Goal: Task Accomplishment & Management: Manage account settings

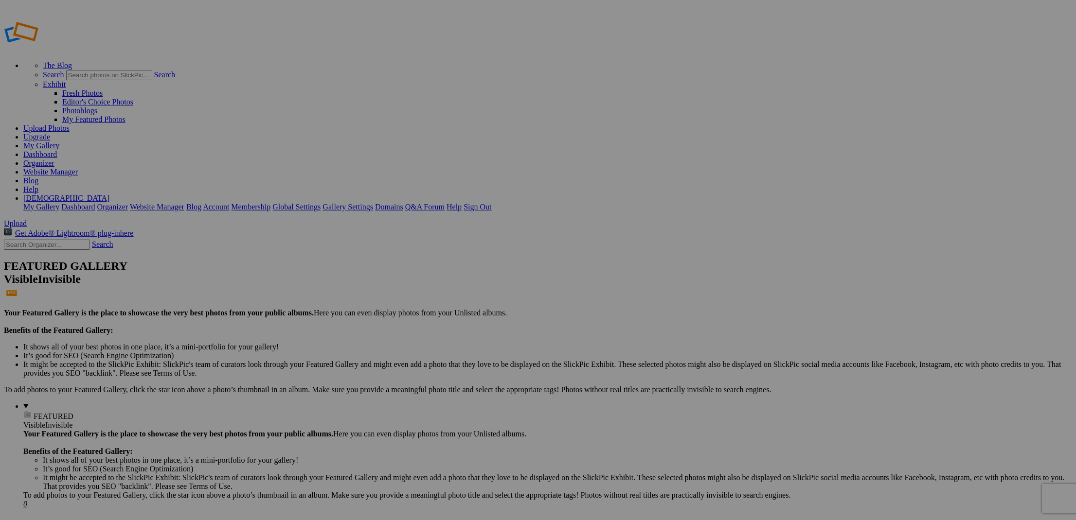
click at [27, 219] on span "Upload" at bounding box center [15, 223] width 23 height 8
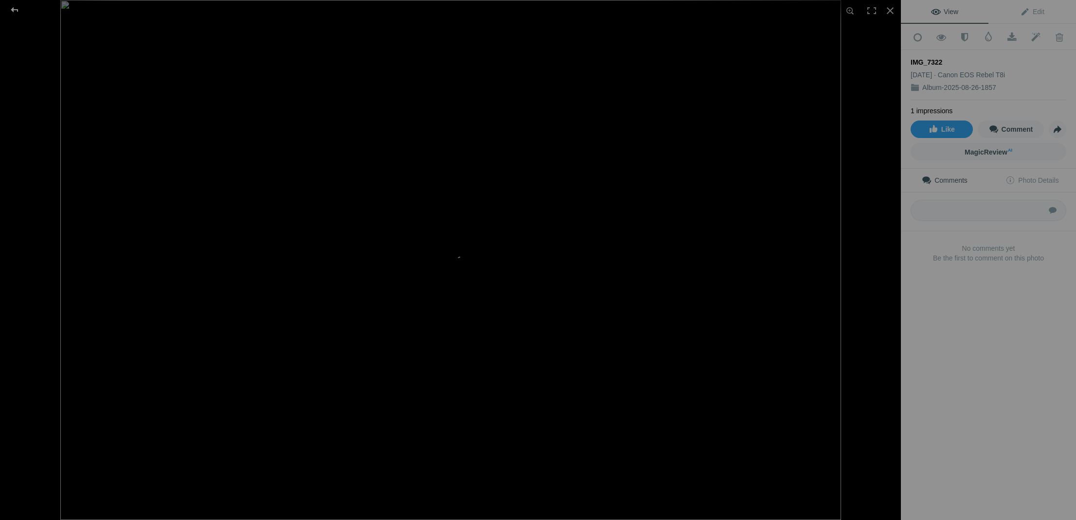
click at [17, 12] on div at bounding box center [14, 9] width 35 height 19
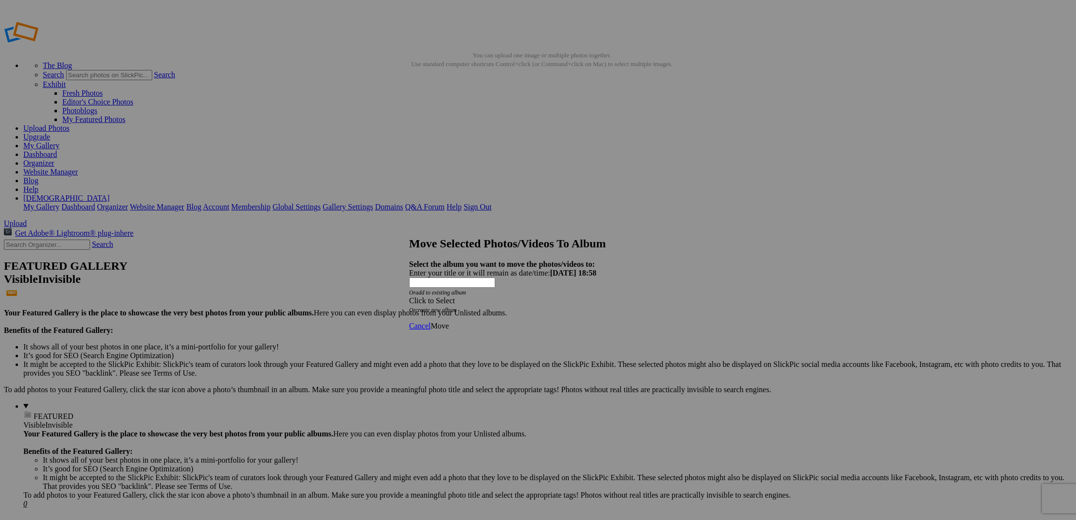
click at [479, 297] on div "Click to Select" at bounding box center [538, 301] width 258 height 9
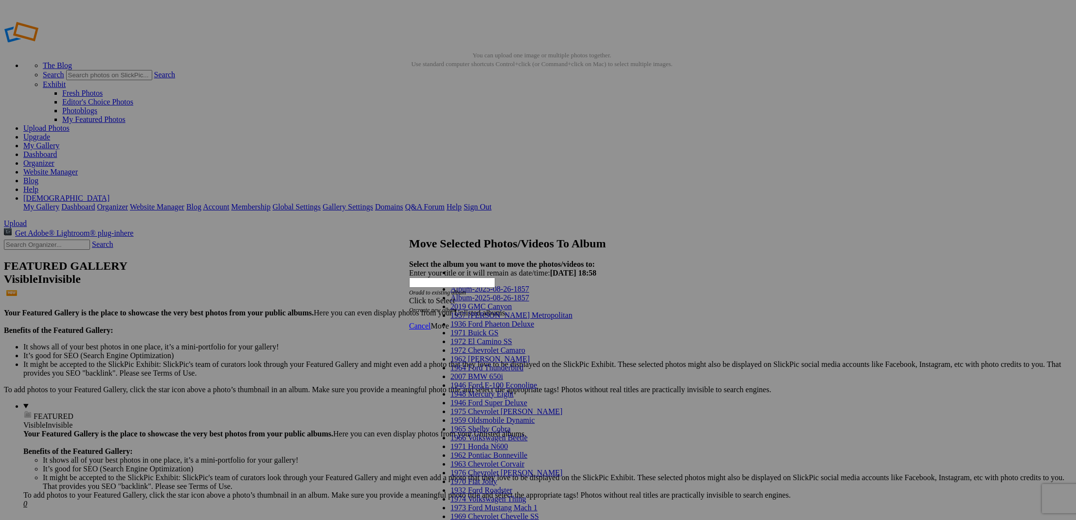
click at [490, 311] on link "2019 GMC Canyon" at bounding box center [480, 306] width 61 height 8
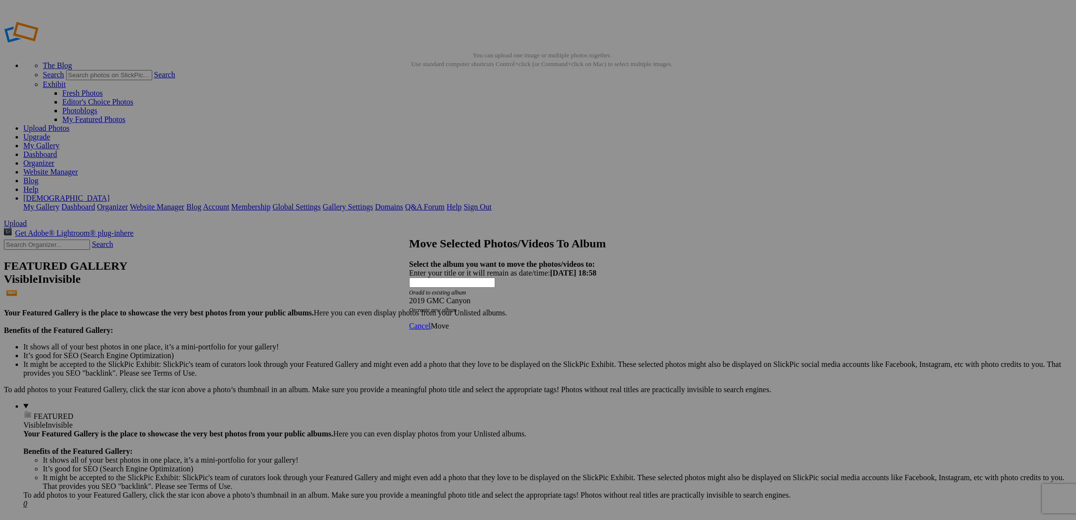
click at [448, 322] on span "Move" at bounding box center [439, 326] width 18 height 8
click at [440, 296] on link "Ok" at bounding box center [435, 291] width 10 height 8
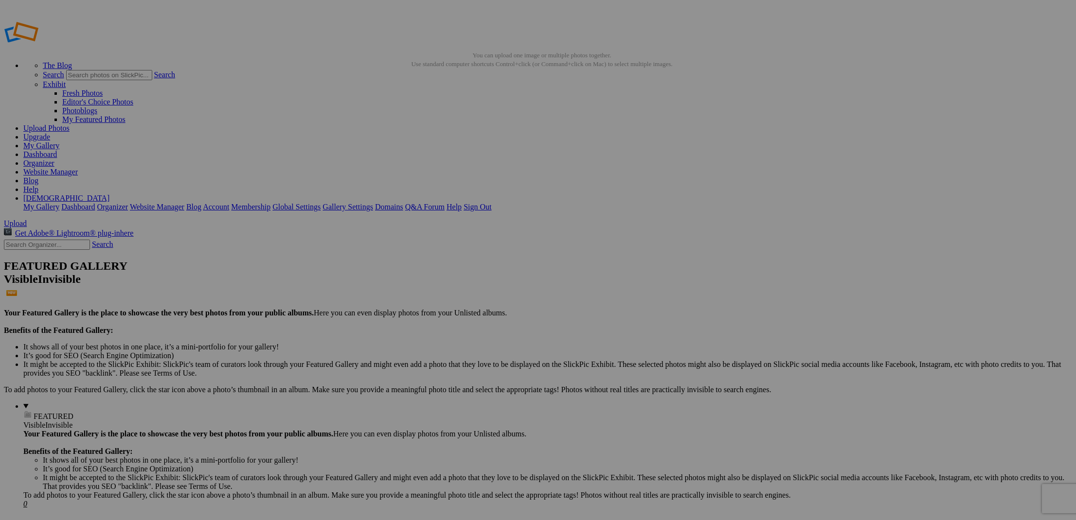
click at [449, 301] on span "Yes" at bounding box center [443, 298] width 11 height 8
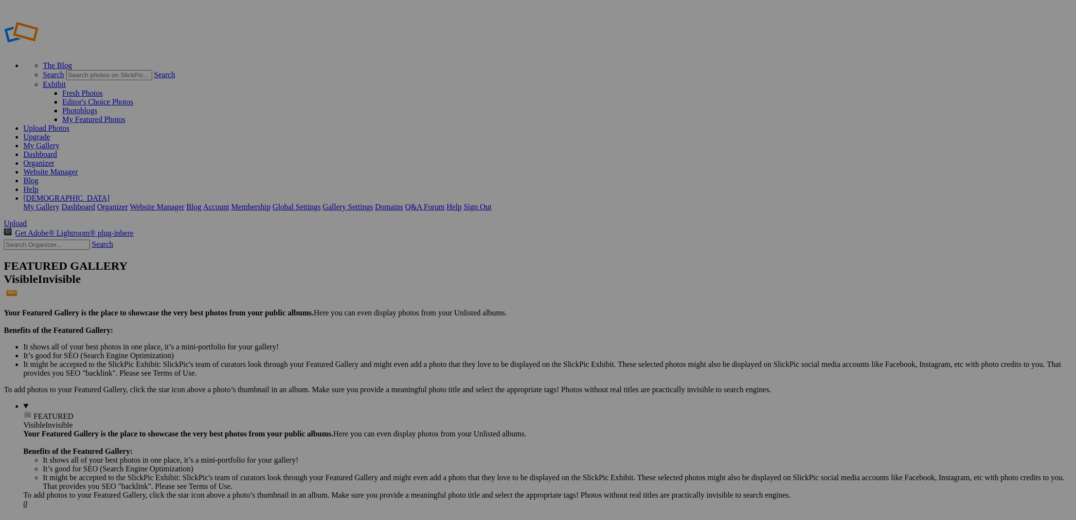
click at [449, 300] on link "Yes" at bounding box center [443, 298] width 11 height 8
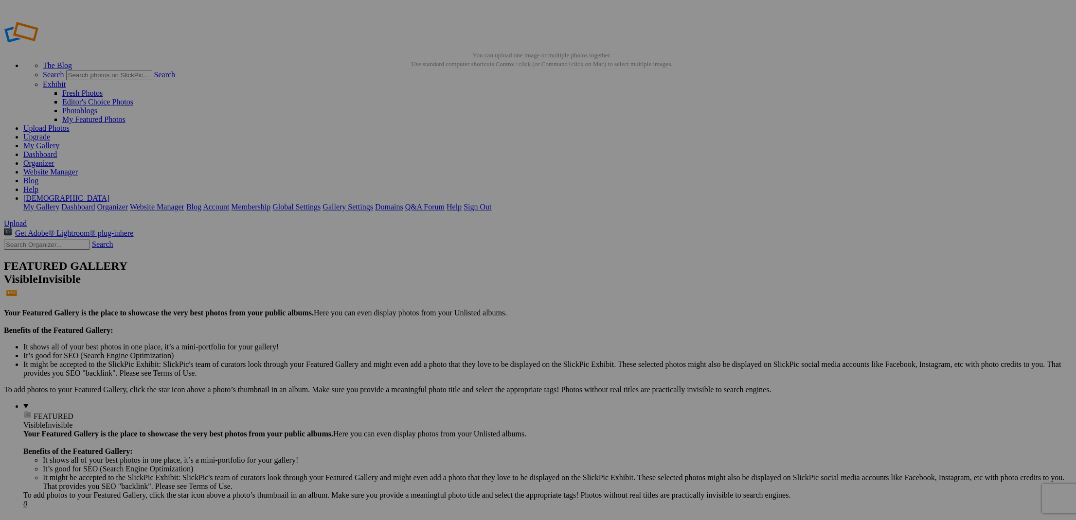
drag, startPoint x: 915, startPoint y: 54, endPoint x: 916, endPoint y: 60, distance: 5.4
drag, startPoint x: 336, startPoint y: 77, endPoint x: 343, endPoint y: 77, distance: 6.8
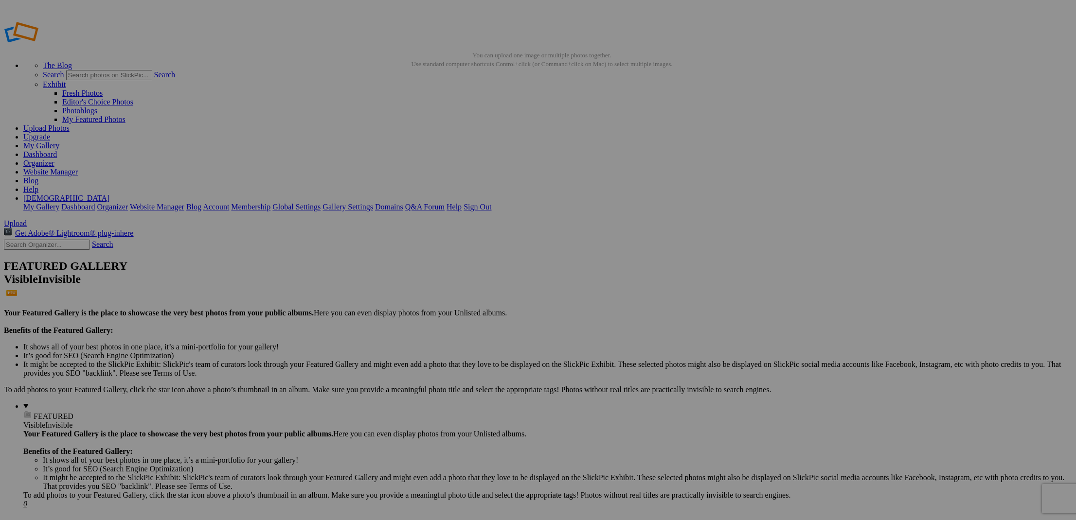
drag, startPoint x: 520, startPoint y: 296, endPoint x: 513, endPoint y: 290, distance: 10.0
